Goal: Find contact information: Find contact information

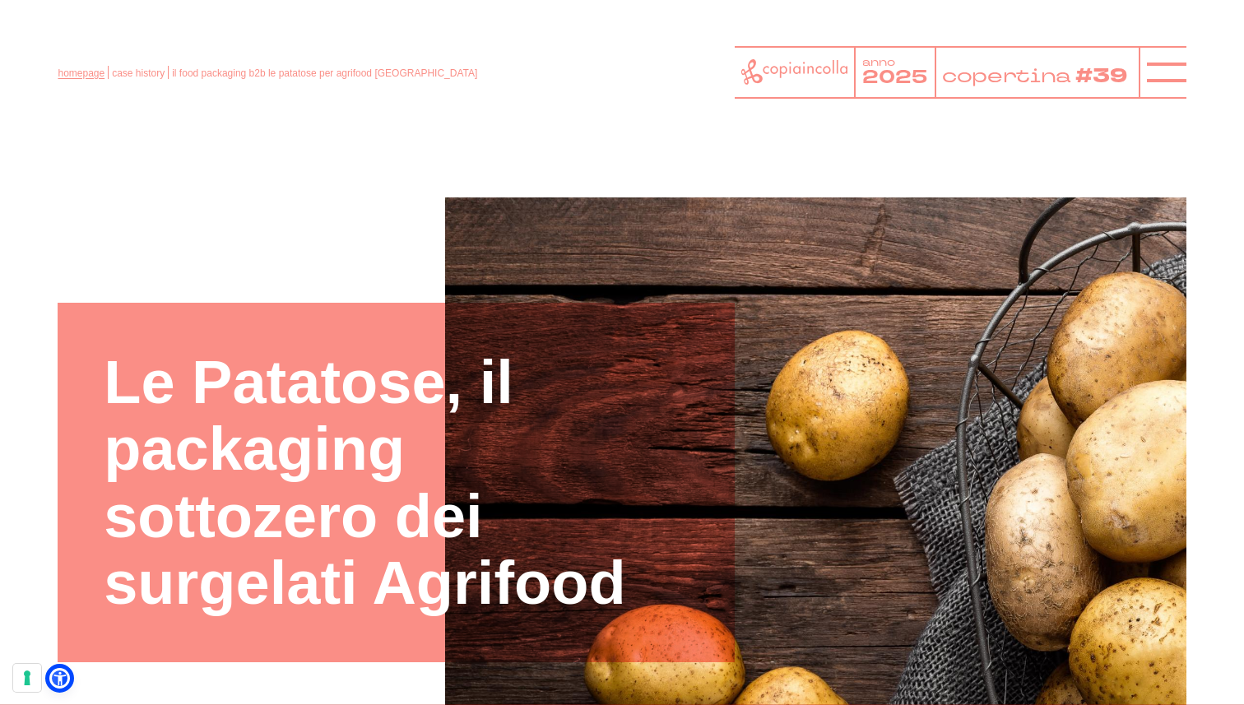
click at [77, 71] on link "homepage" at bounding box center [81, 73] width 47 height 12
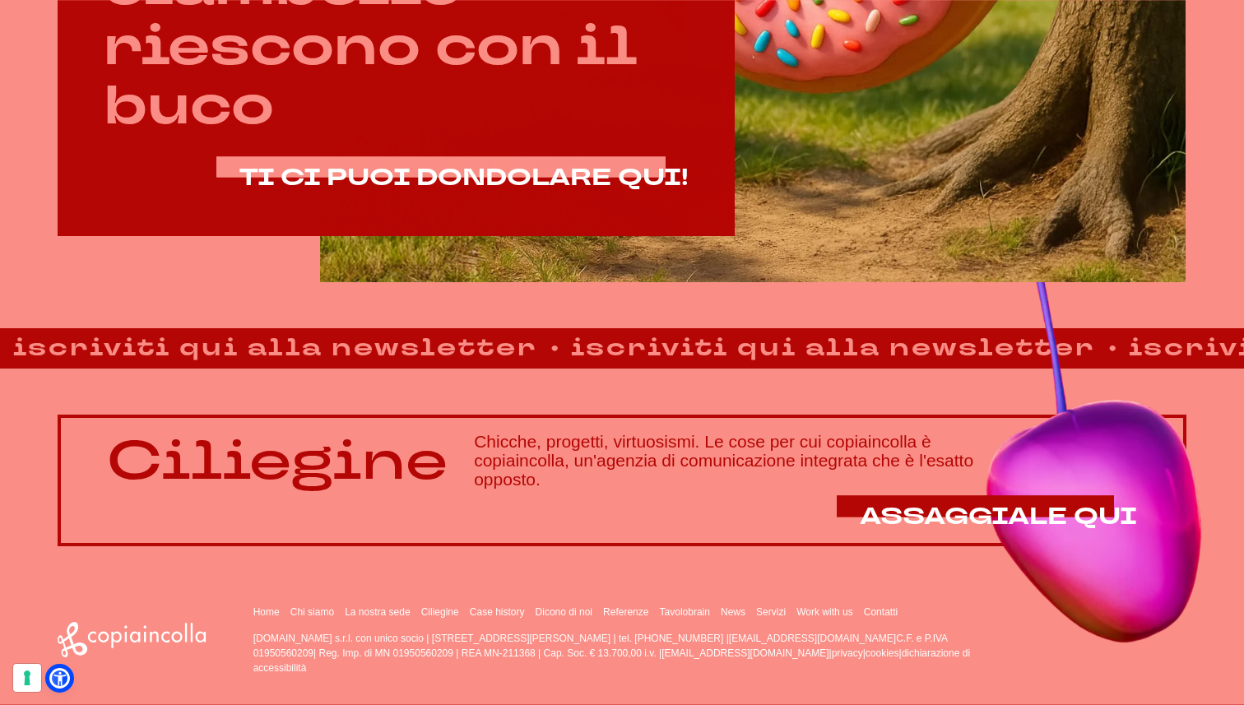
scroll to position [1028, 0]
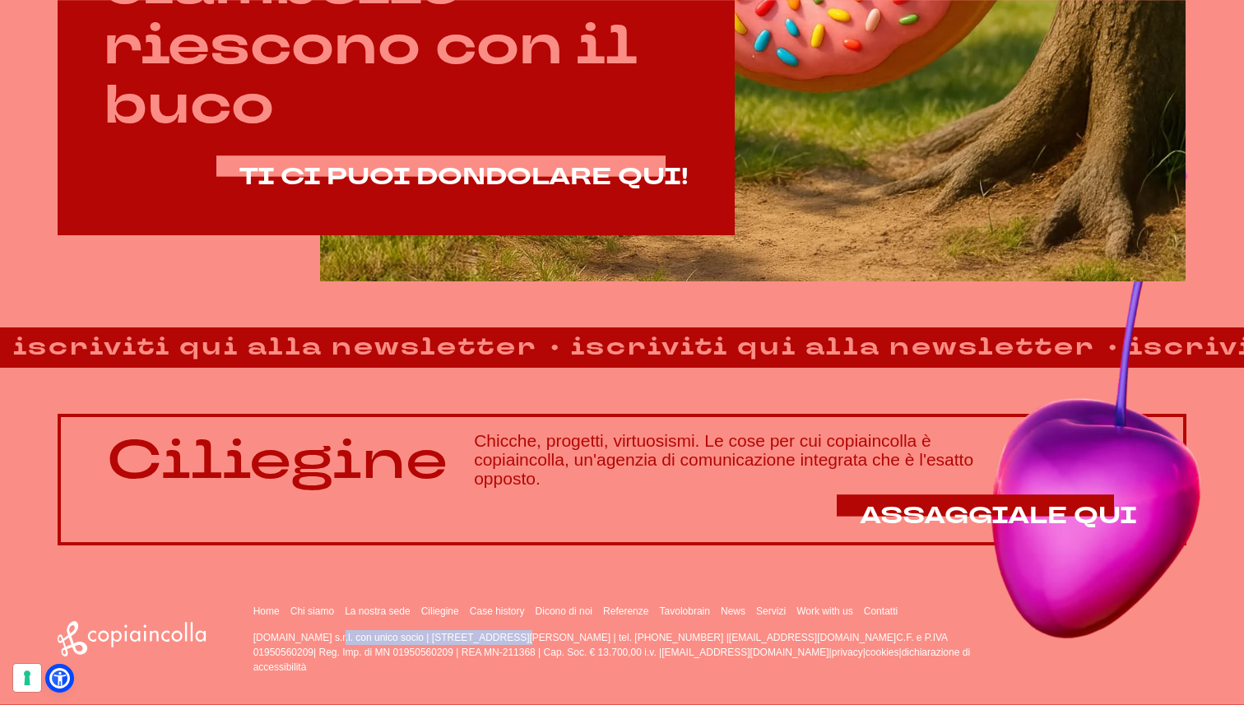
drag, startPoint x: 253, startPoint y: 637, endPoint x: 417, endPoint y: 638, distance: 163.8
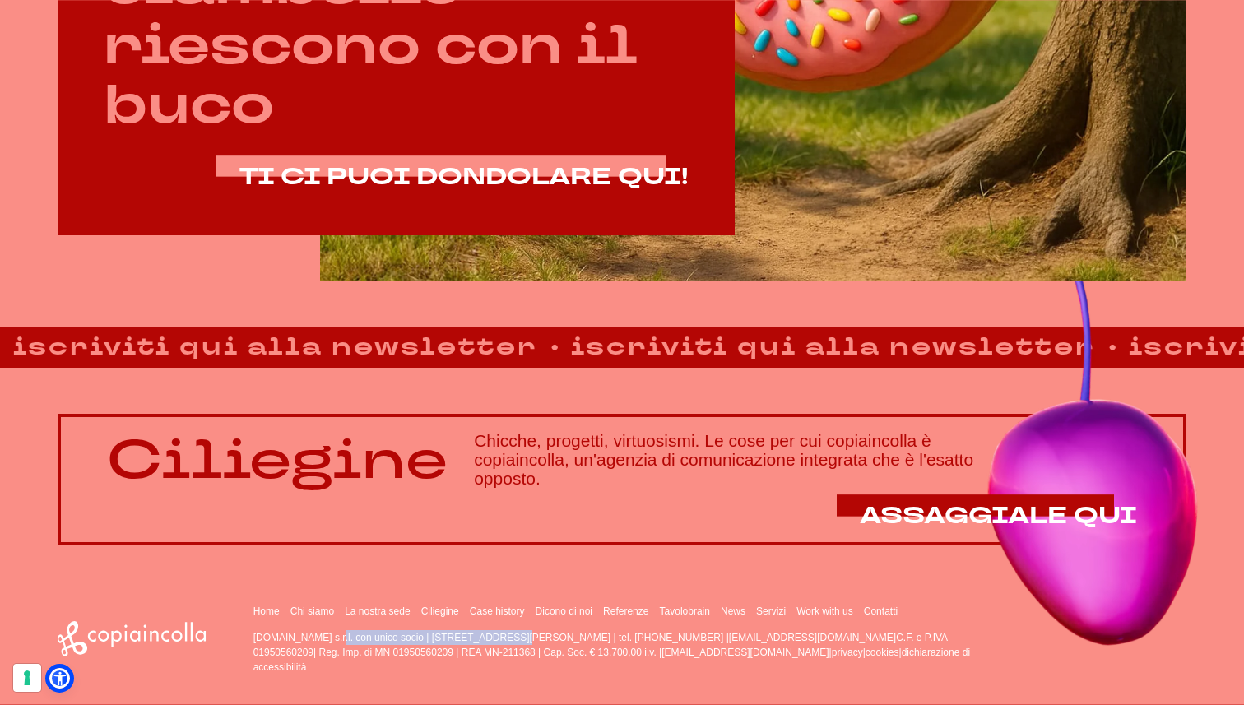
click at [417, 638] on p "copiaincolla.com s.r.l. con unico socio | via Bachelet, 12 | 46051 San Giorgio …" at bounding box center [626, 652] width 746 height 44
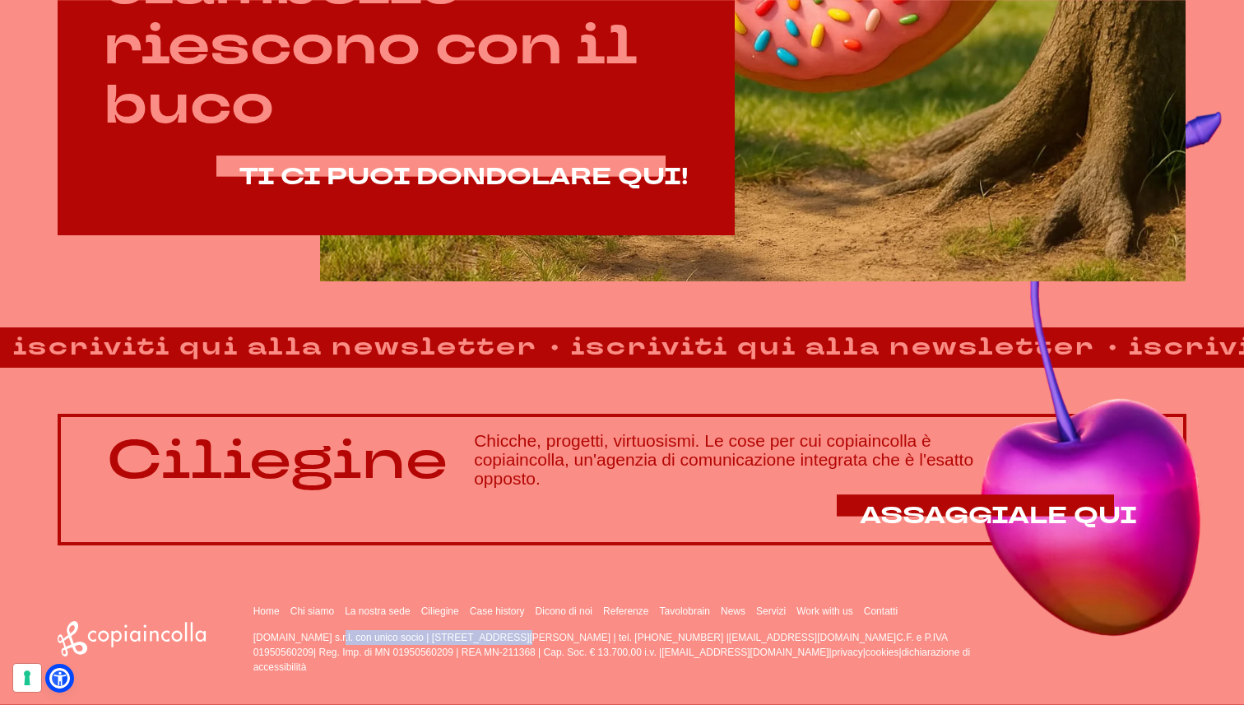
copy p "copiaincolla.com s.r.l. con unico socio"
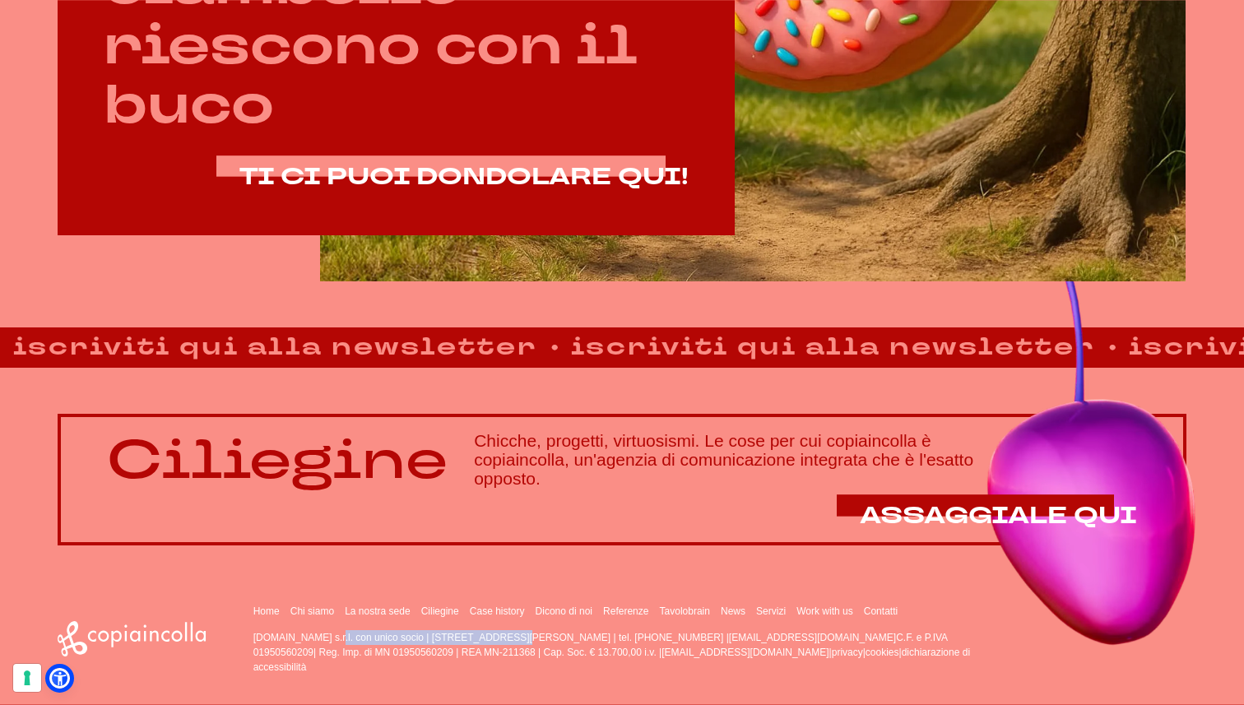
drag, startPoint x: 676, startPoint y: 637, endPoint x: 735, endPoint y: 637, distance: 58.4
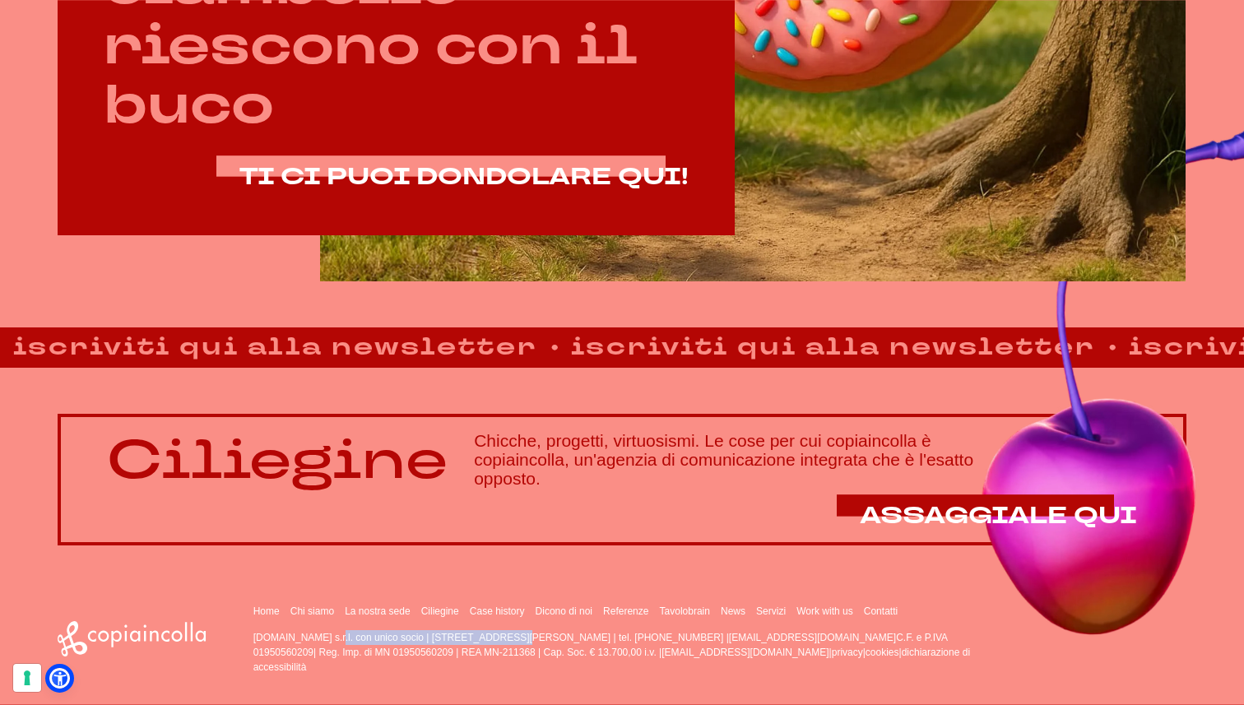
click at [735, 637] on p "copiaincolla.com s.r.l. con unico socio | via Bachelet, 12 | 46051 San Giorgio …" at bounding box center [626, 652] width 746 height 44
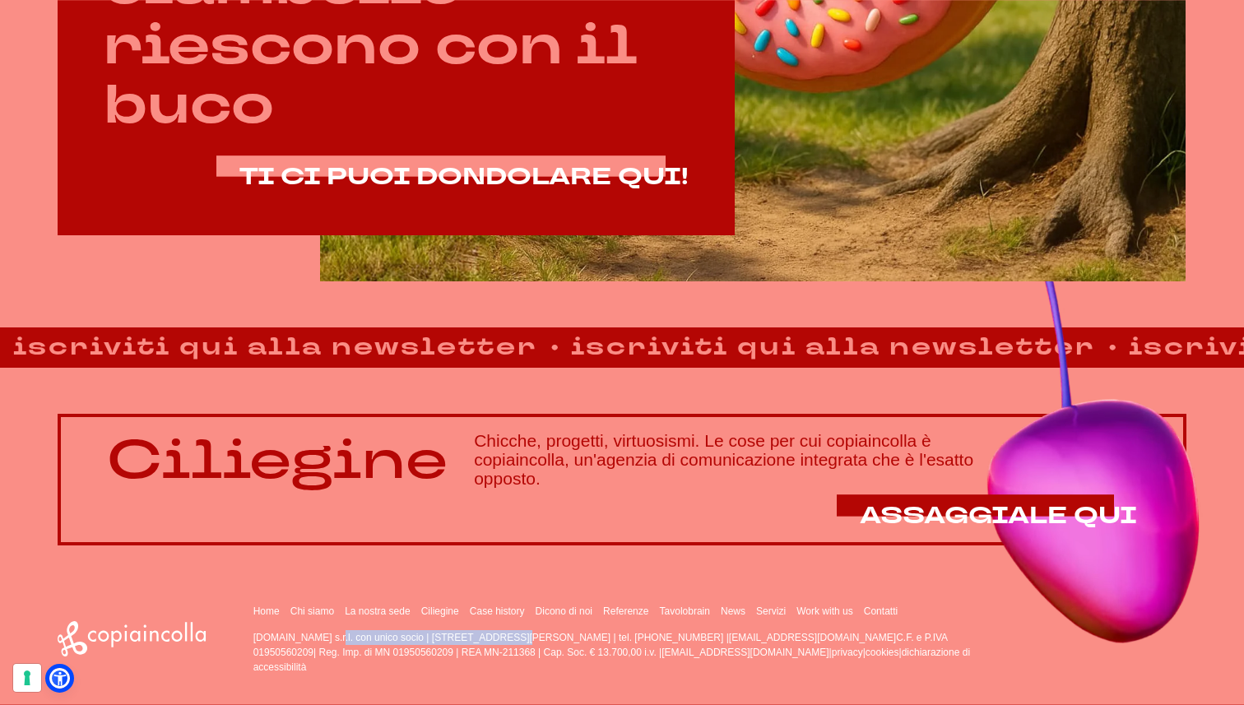
copy p "0376.392891"
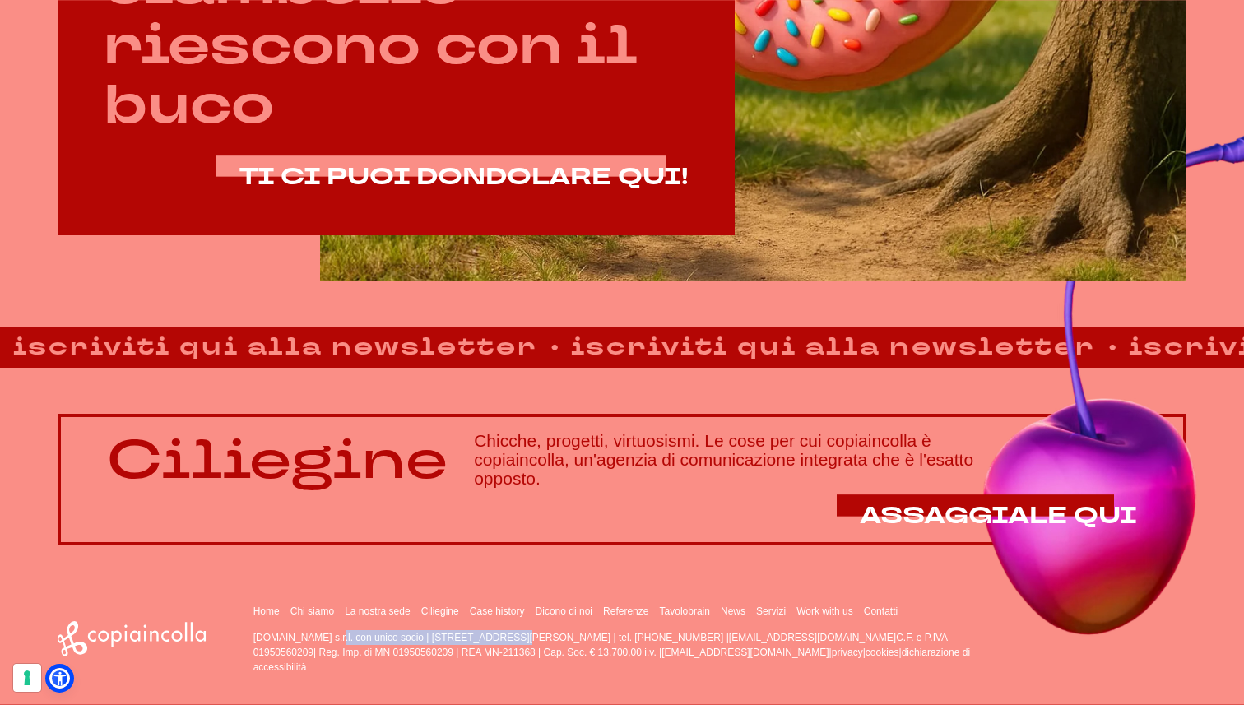
drag, startPoint x: 254, startPoint y: 637, endPoint x: 416, endPoint y: 639, distance: 161.3
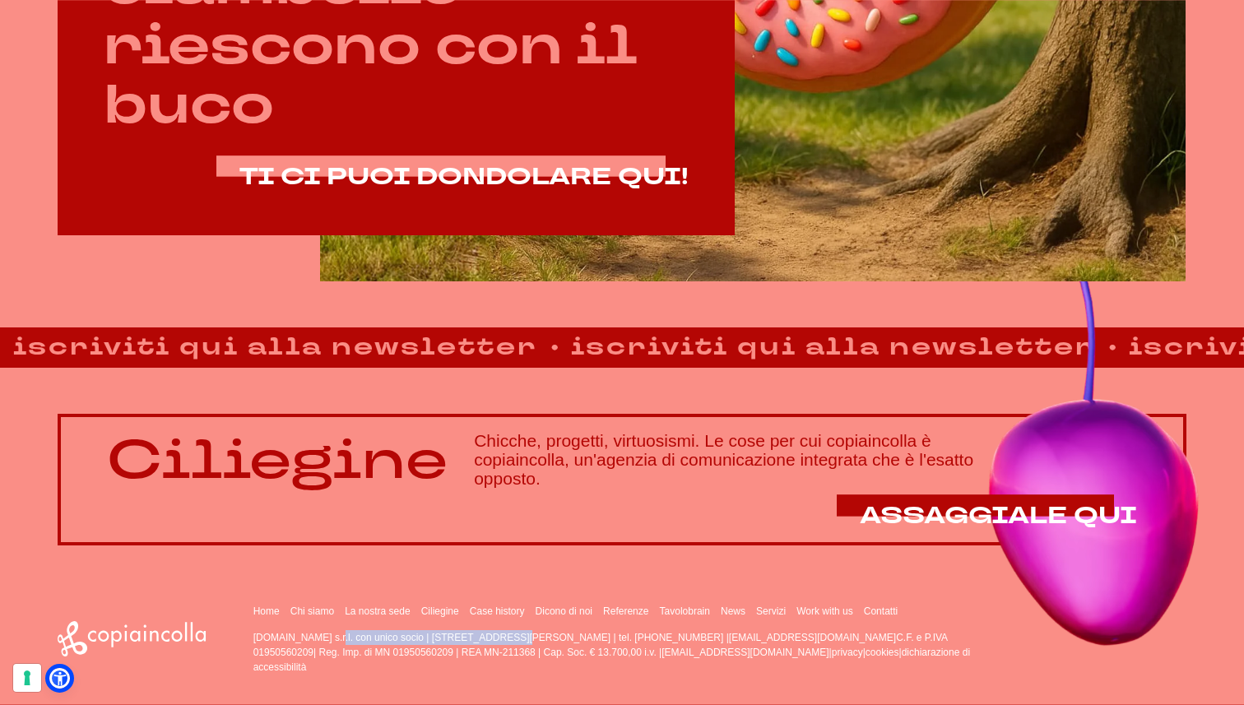
click at [416, 639] on p "copiaincolla.com s.r.l. con unico socio | via Bachelet, 12 | 46051 San Giorgio …" at bounding box center [626, 652] width 746 height 44
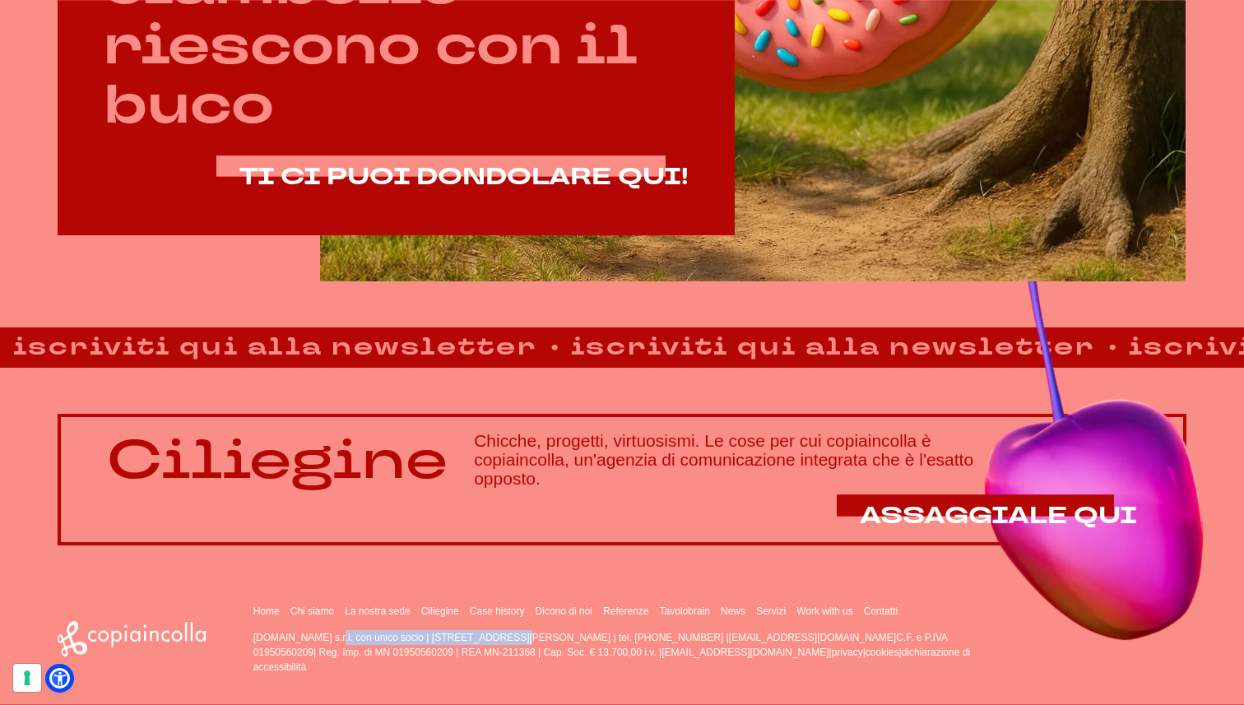
copy p "copiaincolla.com s.r.l. con unico socio"
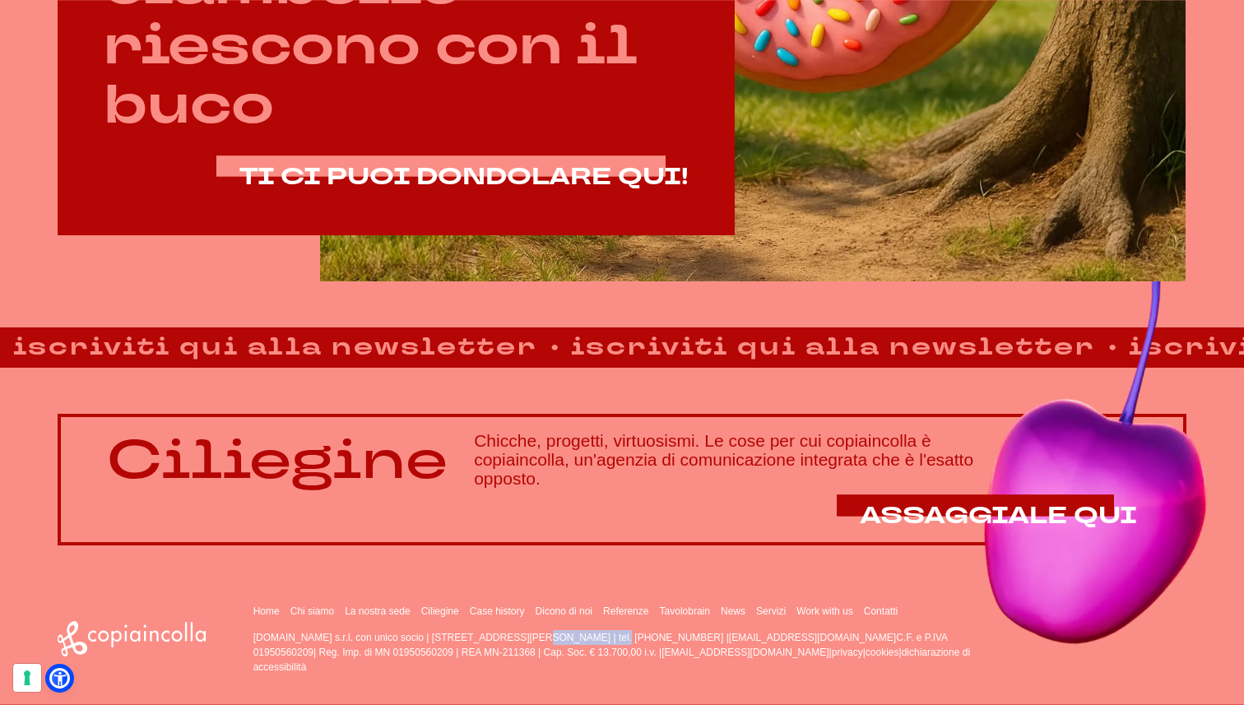
drag, startPoint x: 425, startPoint y: 637, endPoint x: 496, endPoint y: 639, distance: 70.8
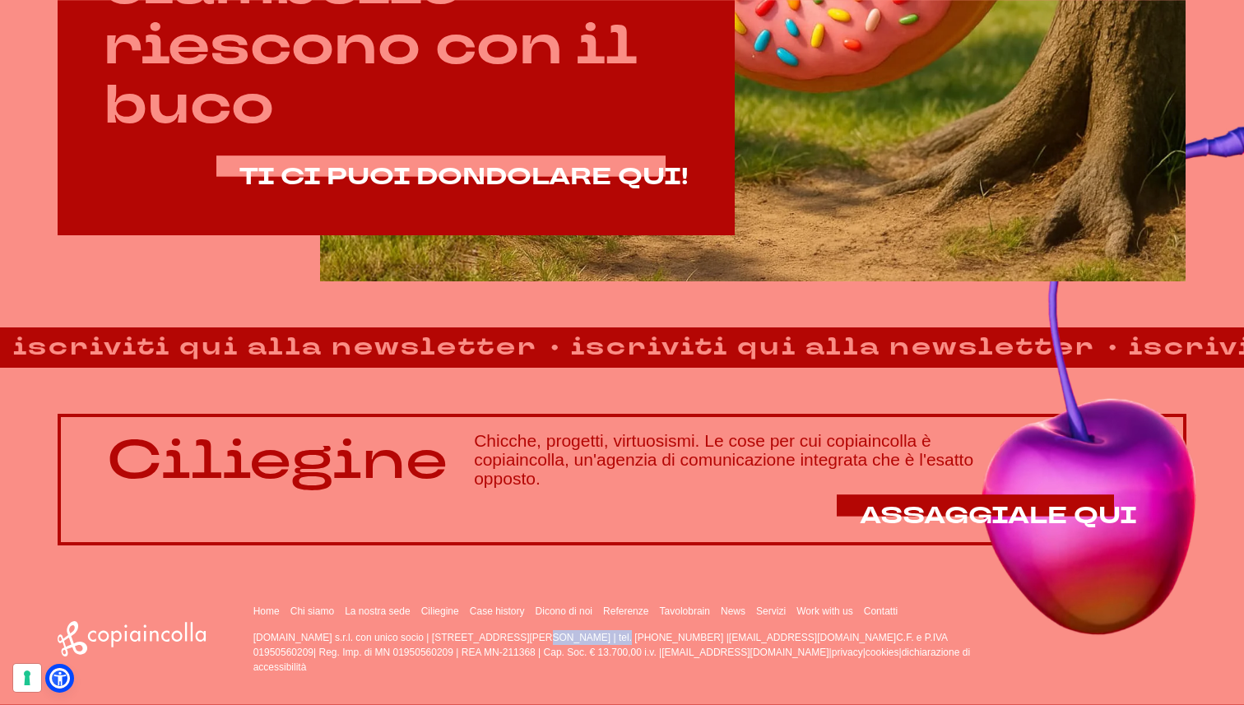
click at [496, 639] on p "copiaincolla.com s.r.l. con unico socio | via Bachelet, 12 | 46051 San Giorgio …" at bounding box center [626, 652] width 746 height 44
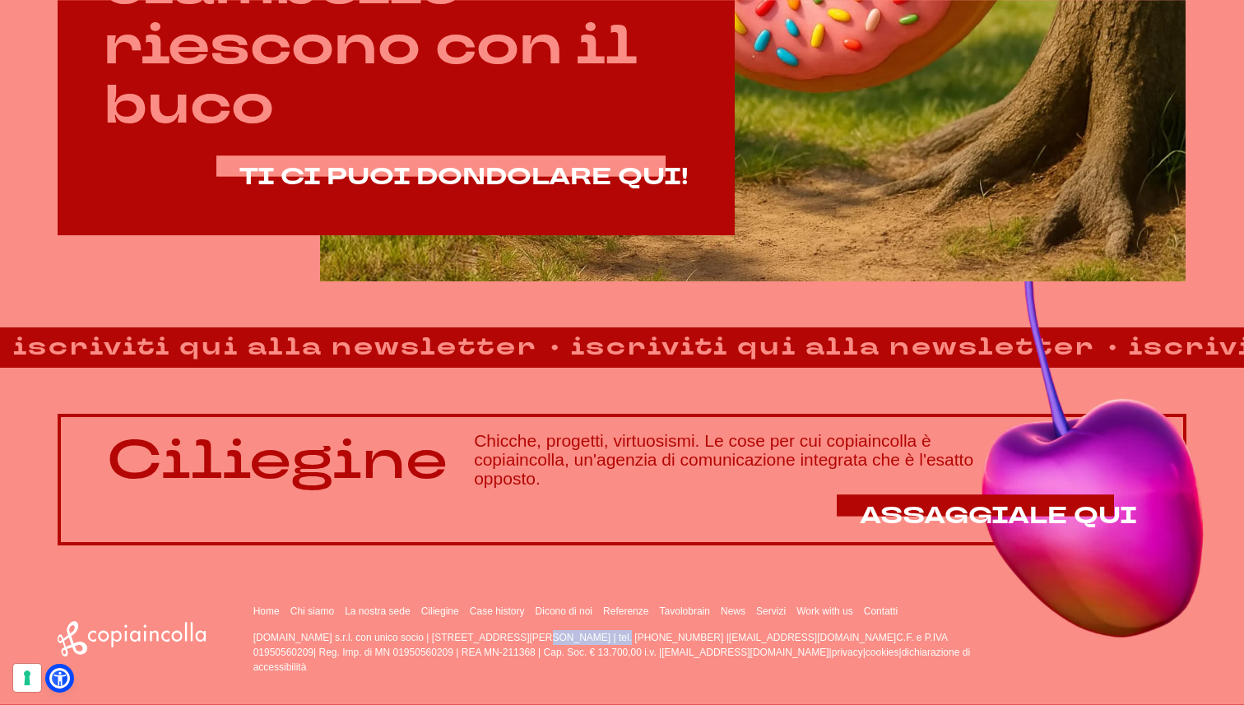
copy p "via Bachelet, 12"
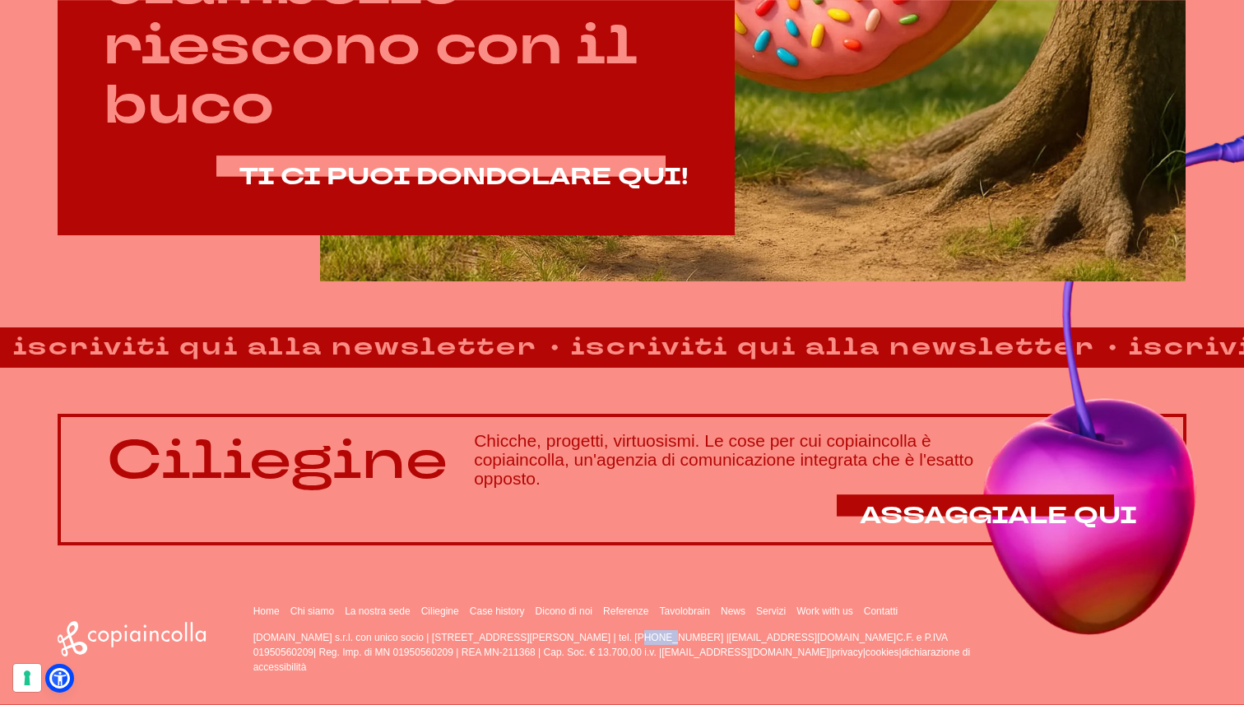
drag, startPoint x: 504, startPoint y: 635, endPoint x: 531, endPoint y: 636, distance: 26.3
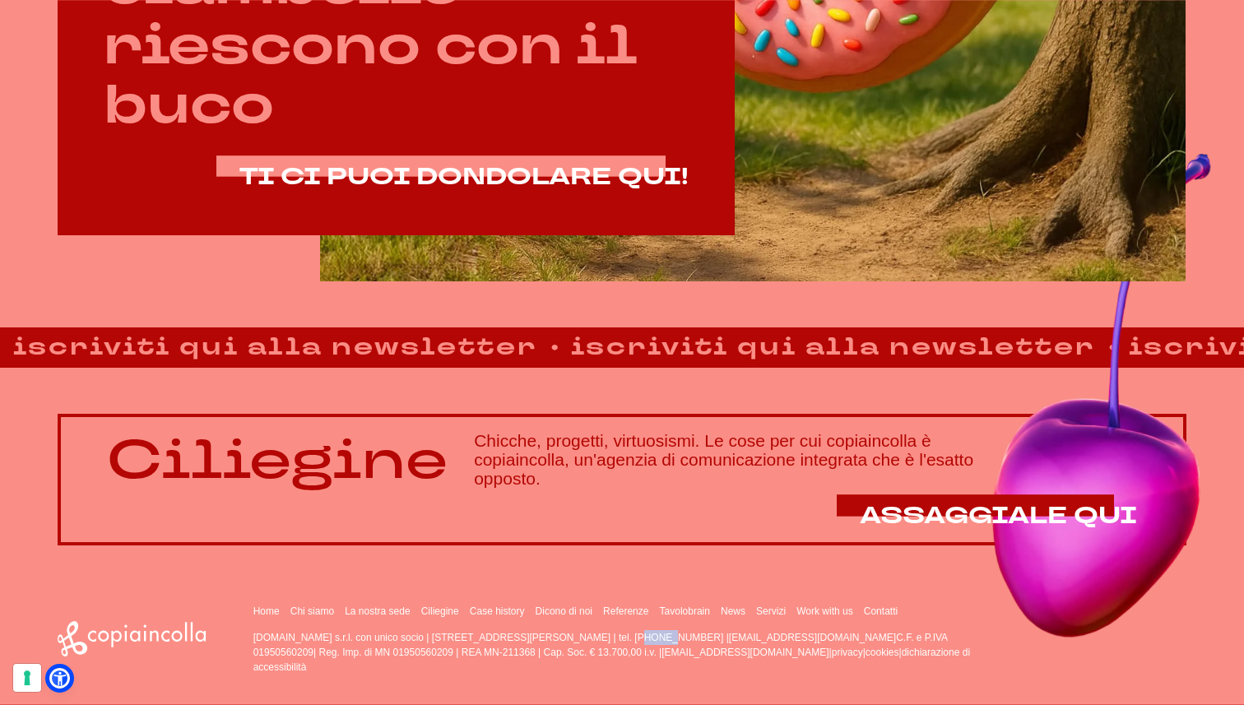
click at [531, 636] on p "copiaincolla.com s.r.l. con unico socio | via Bachelet, 12 | 46051 San Giorgio …" at bounding box center [626, 652] width 746 height 44
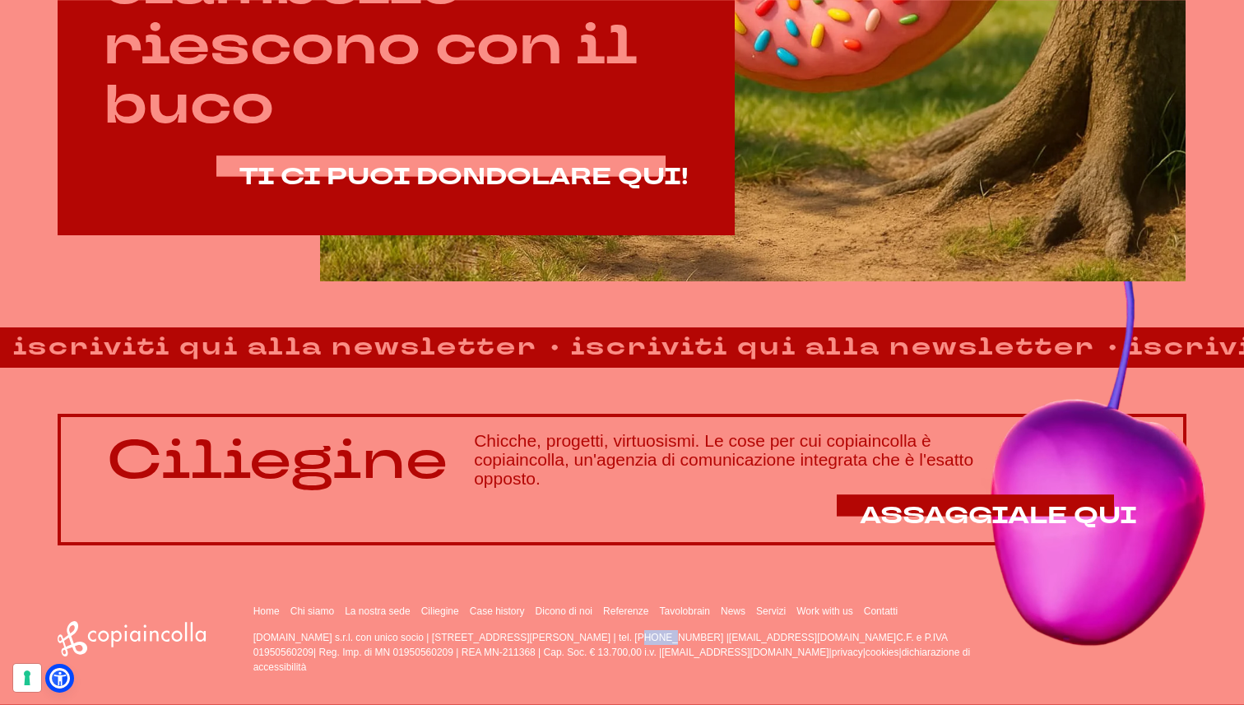
copy p "46051"
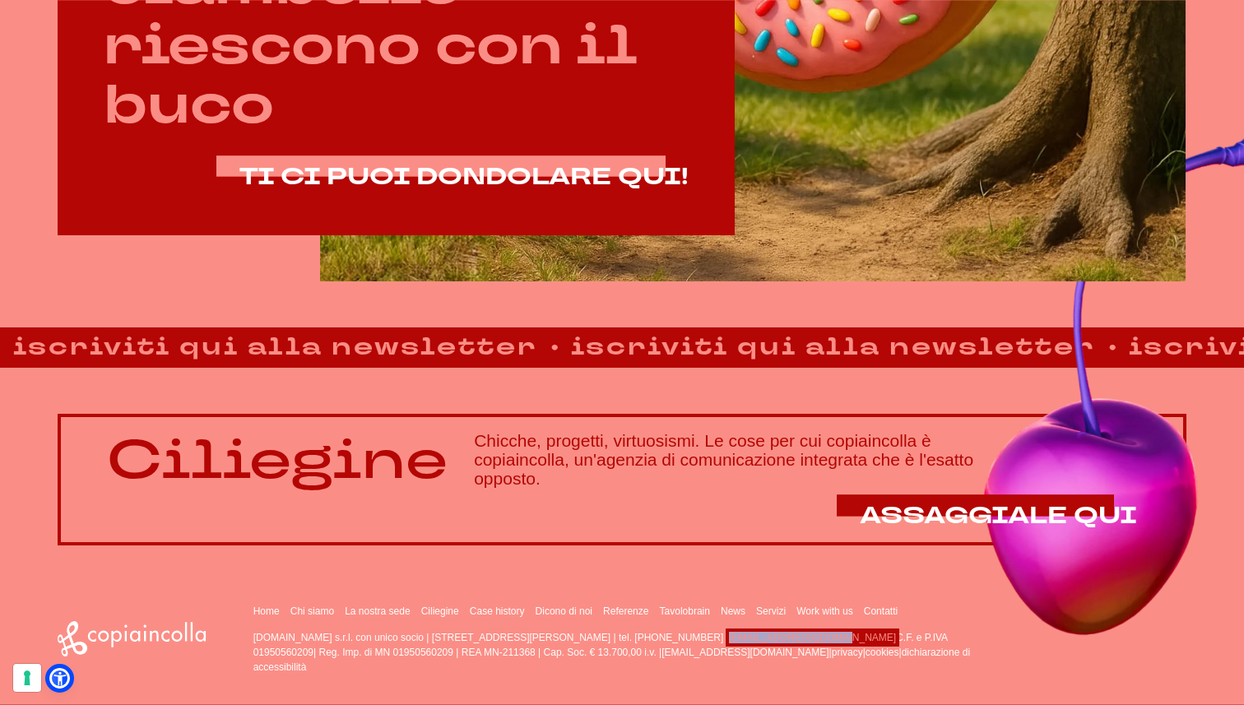
copy link "[EMAIL_ADDRESS][DOMAIN_NAME]"
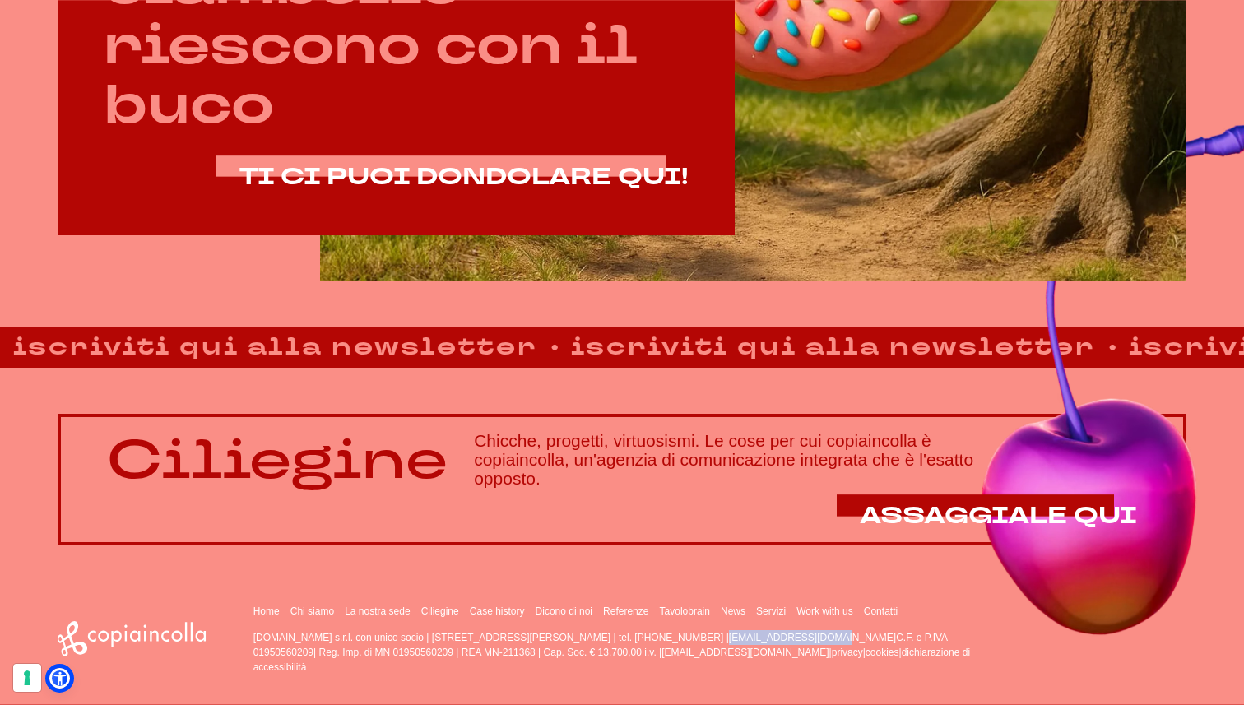
copy link "[EMAIL_ADDRESS][DOMAIN_NAME]"
